Goal: Information Seeking & Learning: Learn about a topic

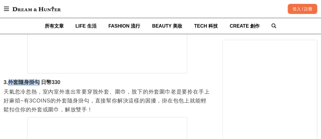
drag, startPoint x: 9, startPoint y: 83, endPoint x: 38, endPoint y: 83, distance: 29.6
click at [38, 83] on h3 "3.外套隨身掛勾 日幣330" at bounding box center [107, 82] width 207 height 7
copy h3 "外套隨身掛勾"
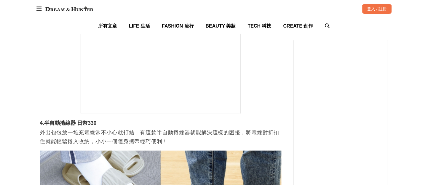
scroll to position [0, 725]
drag, startPoint x: 45, startPoint y: 121, endPoint x: 75, endPoint y: 123, distance: 30.0
click at [75, 123] on h3 "4.半自動捲線器 日幣330" at bounding box center [161, 123] width 242 height 7
copy h3 "半自動捲線器"
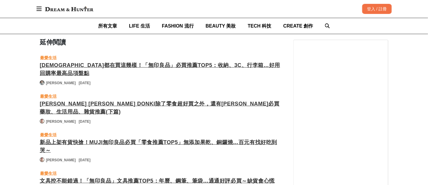
scroll to position [0, 0]
click at [209, 61] on div "[DEMOGRAPHIC_DATA]都在買這幾樣！「無印良品」必買推薦TOP5：收納、3C、行李箱…好用回購率最高品項盤點" at bounding box center [161, 69] width 242 height 16
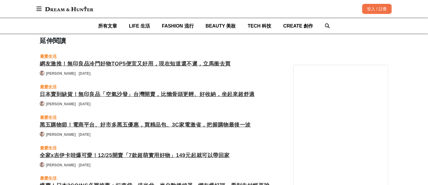
scroll to position [1747, 0]
